Goal: Task Accomplishment & Management: Use online tool/utility

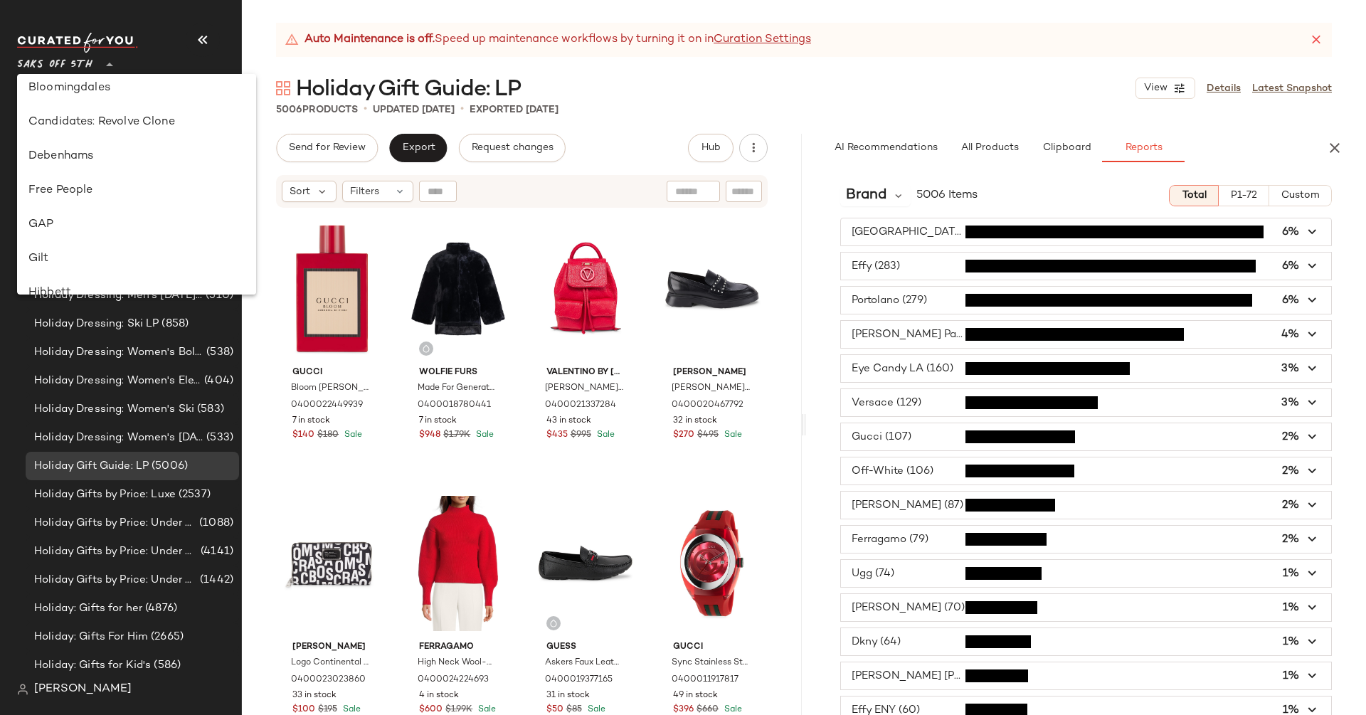
scroll to position [230, 0]
click at [89, 214] on div "GAP" at bounding box center [136, 207] width 216 height 17
type input "**"
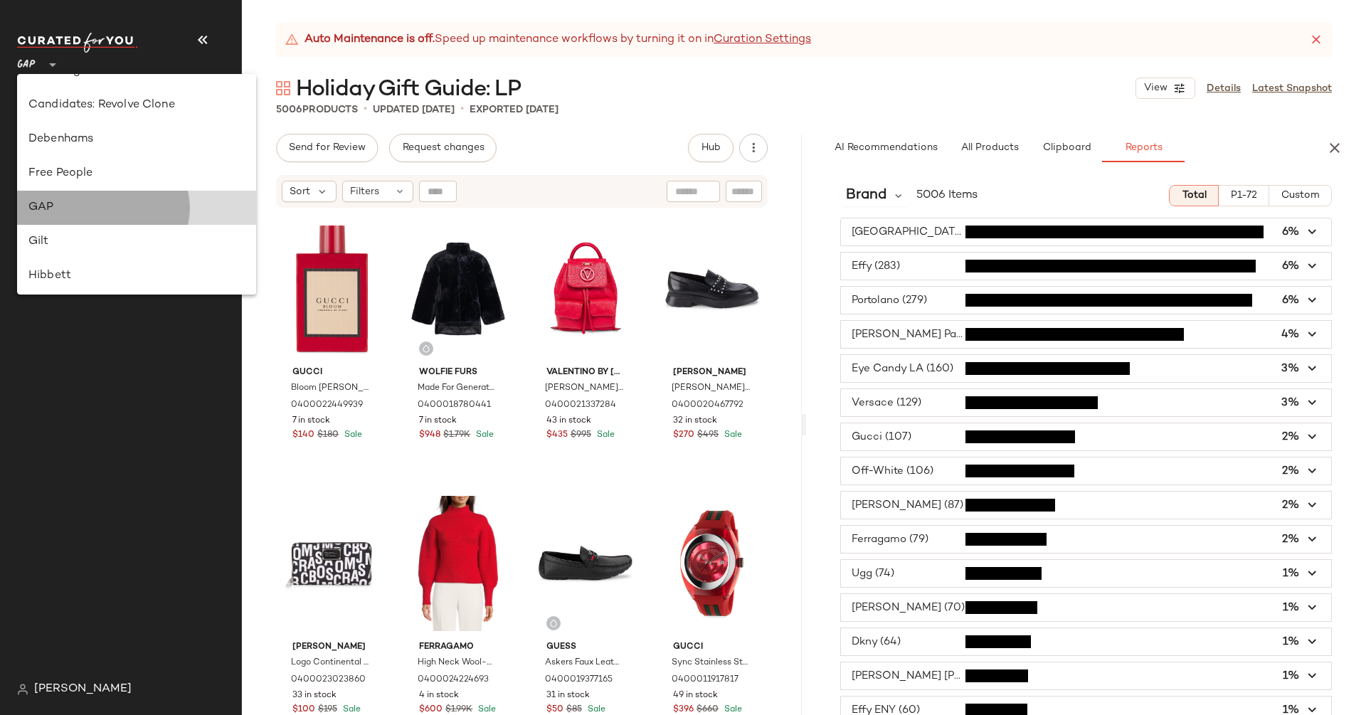
scroll to position [0, 0]
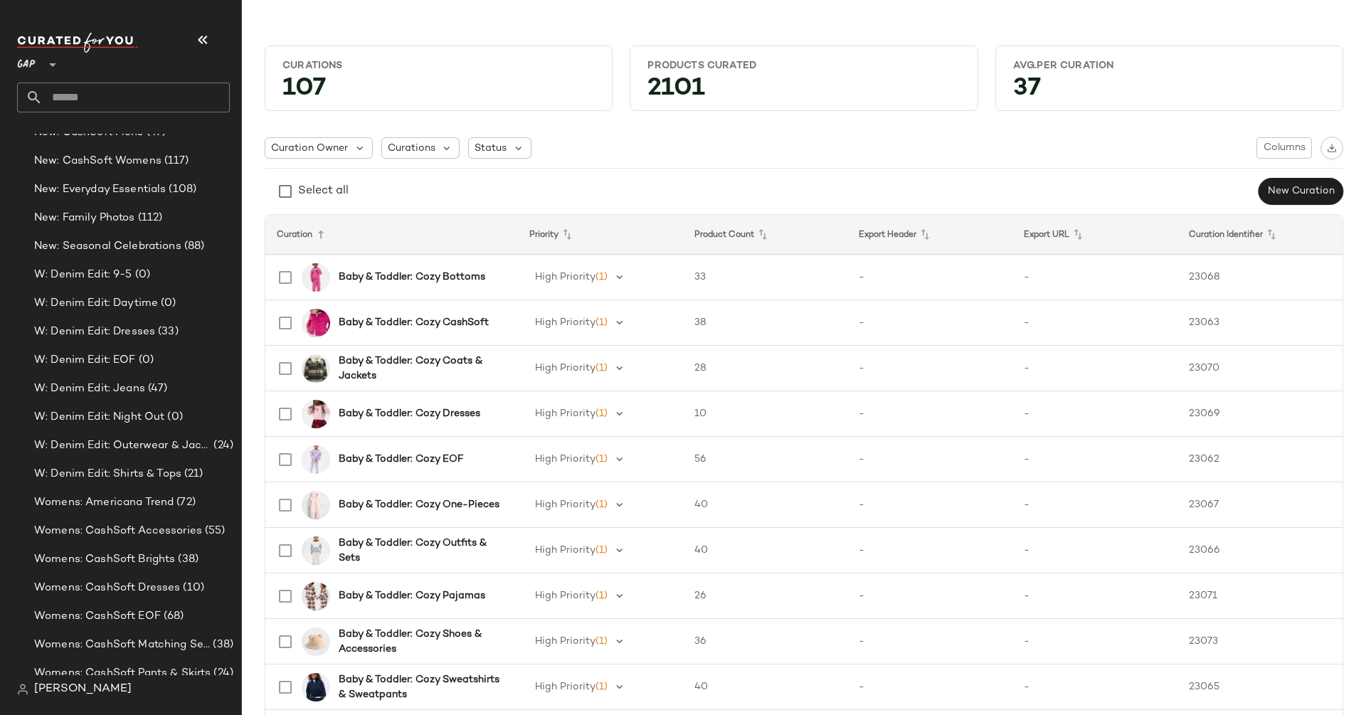
scroll to position [2616, 0]
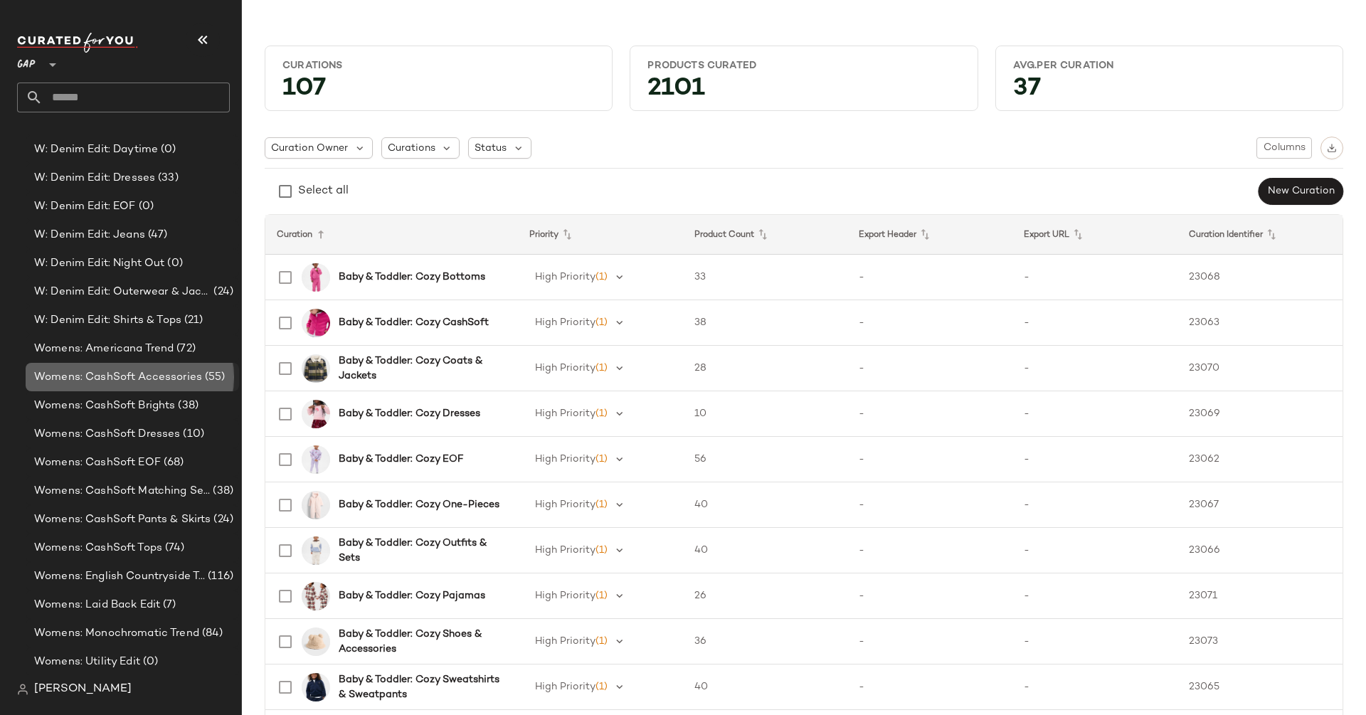
click at [151, 370] on span "Womens: CashSoft Accessories" at bounding box center [118, 377] width 168 height 16
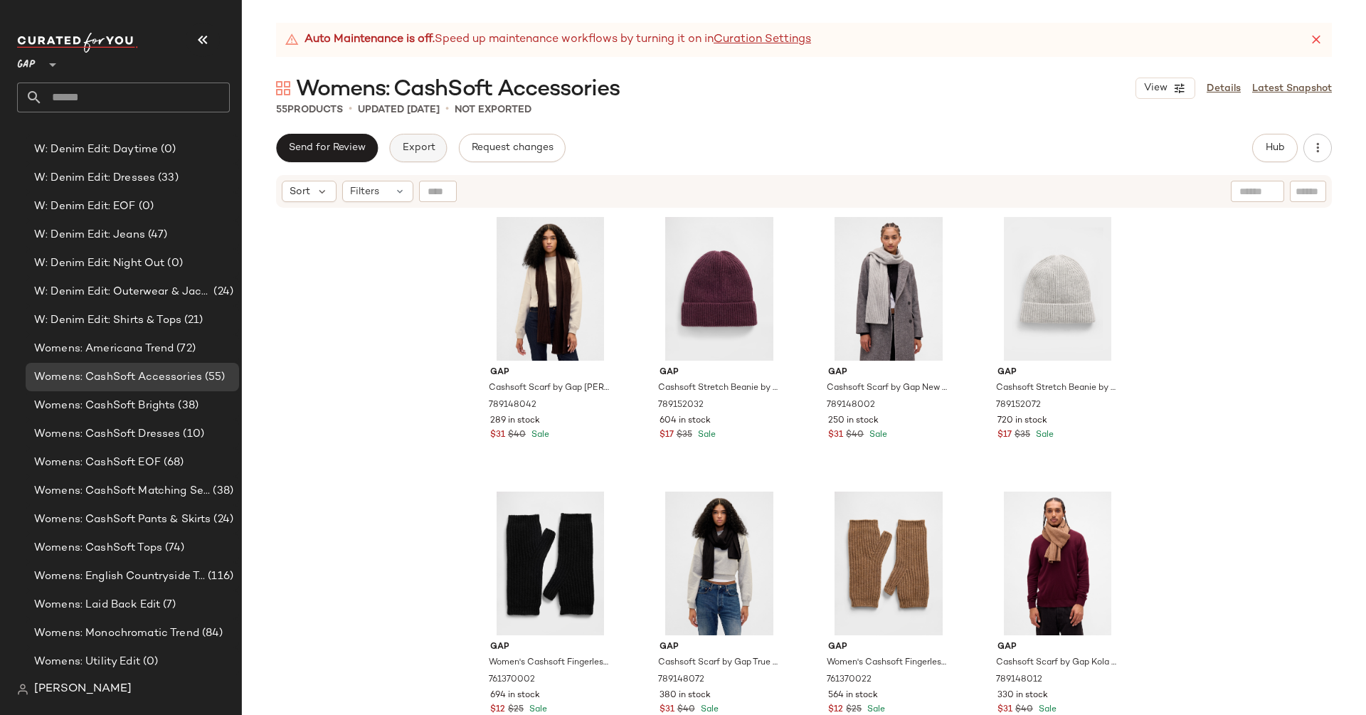
click at [412, 143] on span "Export" at bounding box center [417, 147] width 33 height 11
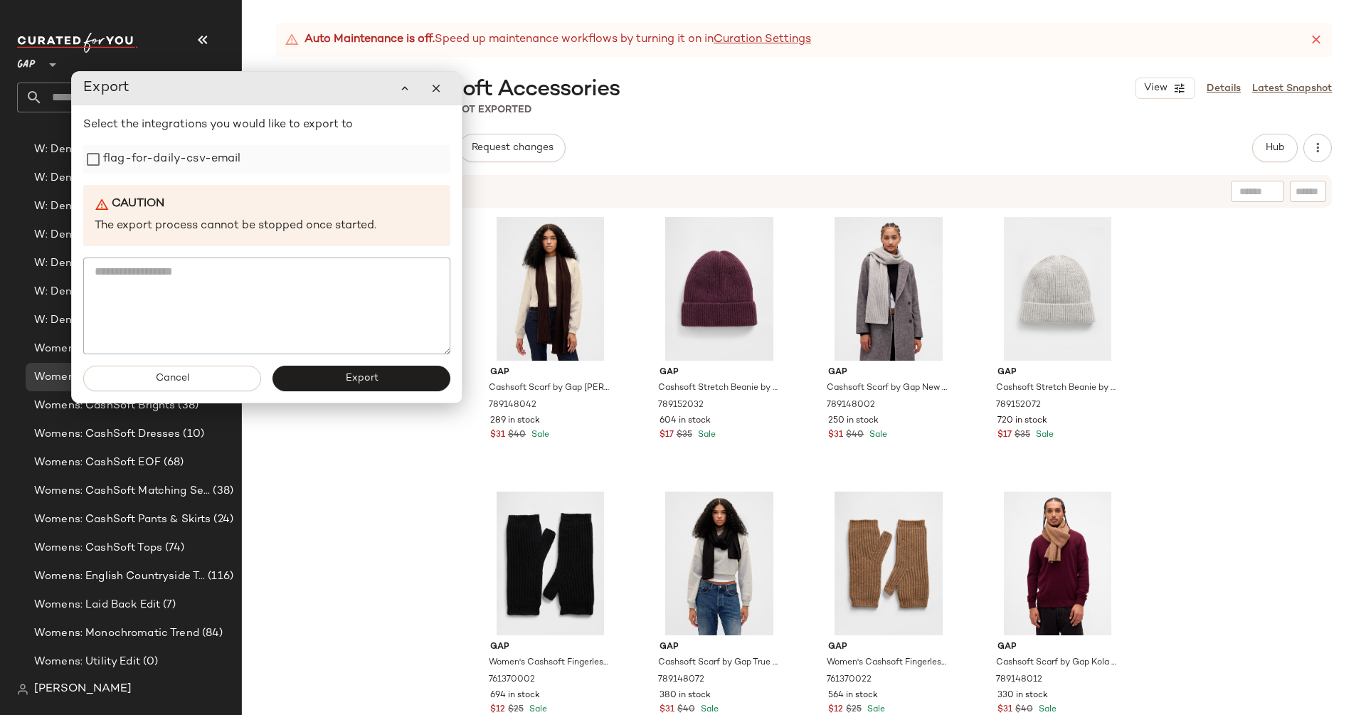
click at [191, 165] on label "flag-for-daily-csv-email" at bounding box center [172, 159] width 138 height 28
click at [349, 397] on div "Cancel Export" at bounding box center [267, 378] width 390 height 48
click at [349, 386] on button "Export" at bounding box center [362, 379] width 178 height 26
